Goal: Use online tool/utility: Utilize a website feature to perform a specific function

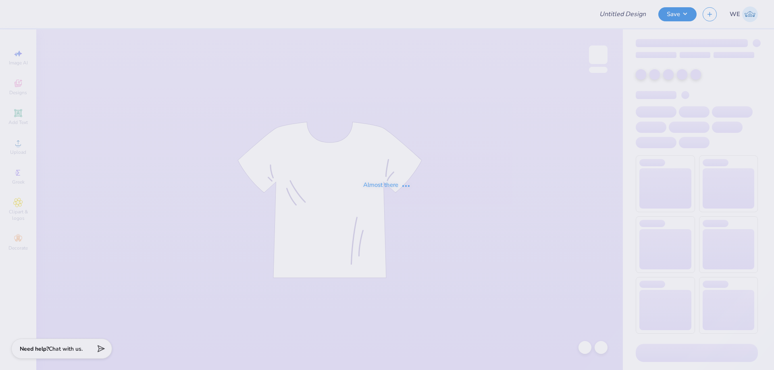
type input "Sisterhood retreat"
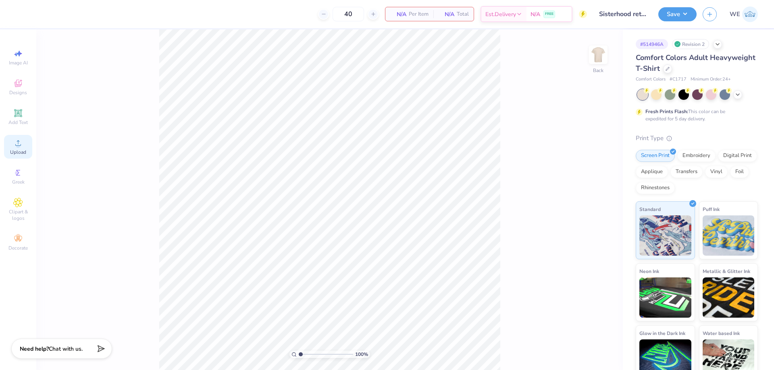
click at [19, 146] on icon at bounding box center [18, 143] width 6 height 6
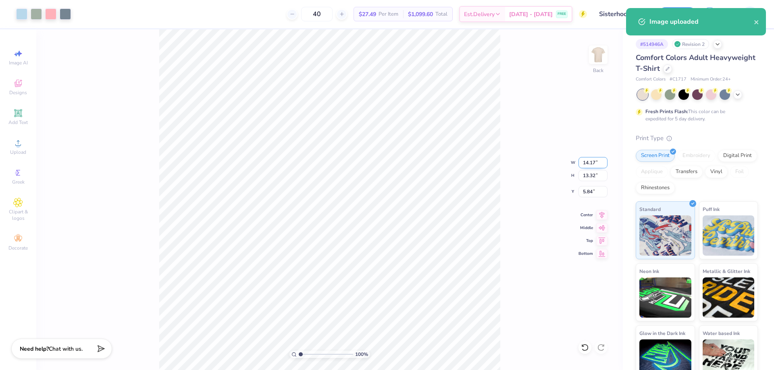
click at [589, 163] on input "14.17" at bounding box center [592, 162] width 29 height 11
type input "10.00"
type input "9.40"
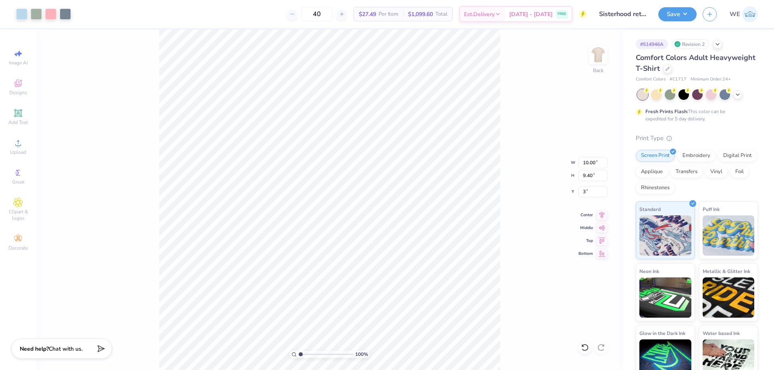
type input "3.00"
click at [584, 195] on input "3.00" at bounding box center [592, 191] width 29 height 11
type input "2.00"
click at [691, 12] on button "Save" at bounding box center [677, 13] width 38 height 14
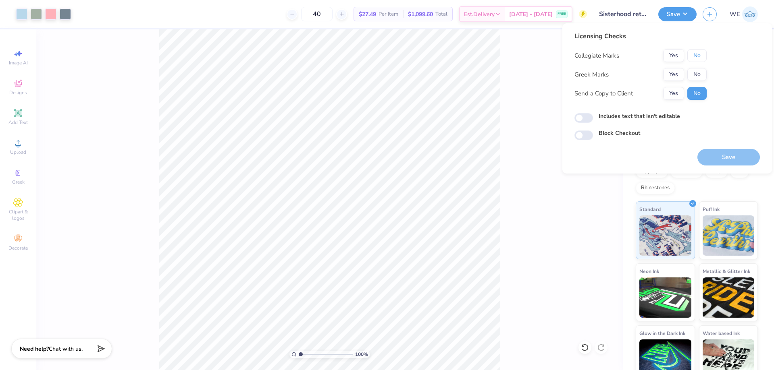
drag, startPoint x: 696, startPoint y: 54, endPoint x: 687, endPoint y: 68, distance: 16.5
click at [695, 56] on button "No" at bounding box center [696, 55] width 19 height 13
click at [680, 71] on button "Yes" at bounding box center [673, 74] width 21 height 13
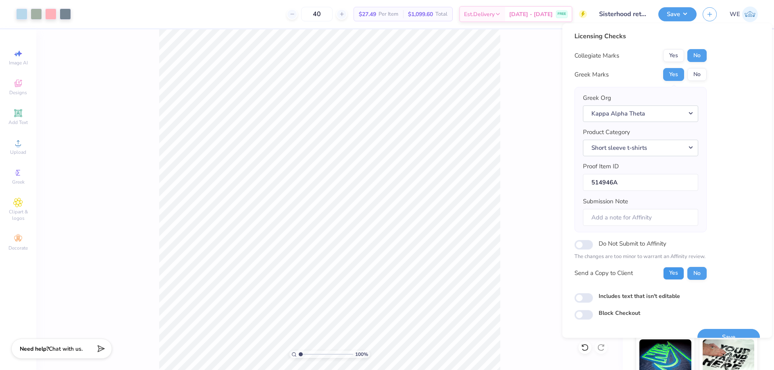
click at [675, 272] on button "Yes" at bounding box center [673, 273] width 21 height 13
click at [589, 295] on input "Includes text that isn't editable" at bounding box center [583, 298] width 19 height 10
checkbox input "true"
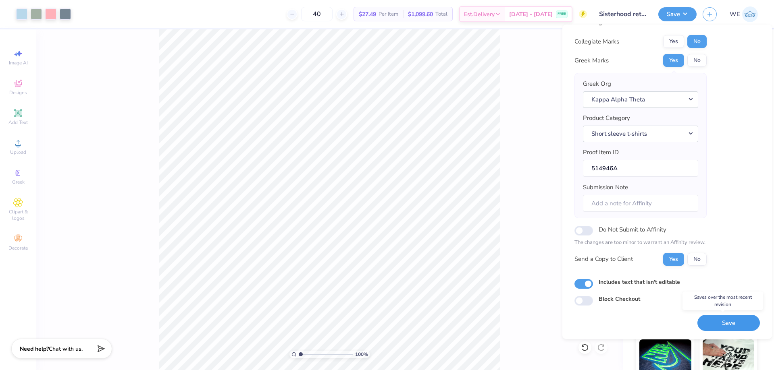
click at [720, 328] on button "Save" at bounding box center [728, 323] width 62 height 17
